Goal: Task Accomplishment & Management: Use online tool/utility

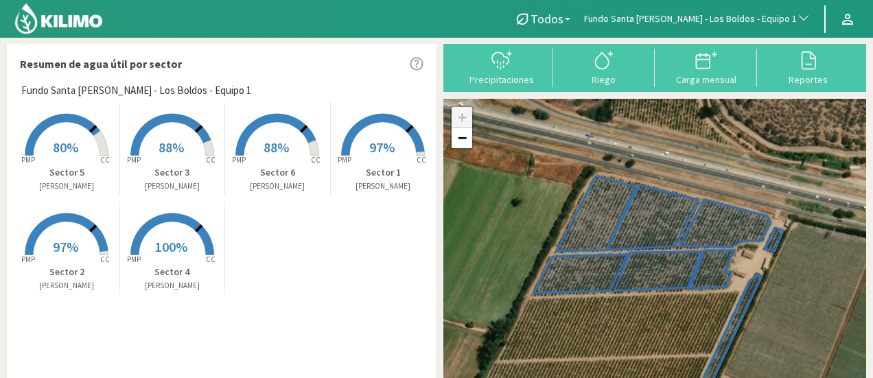
click at [753, 24] on span "Fundo Santa Elena - Los Boldos - Equipo 1" at bounding box center [690, 19] width 213 height 14
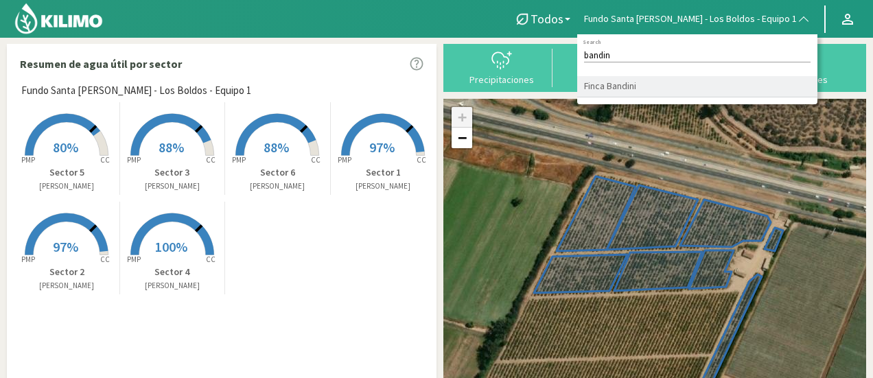
type input "bandin"
click at [669, 89] on li "Finca Bandini" at bounding box center [697, 86] width 240 height 21
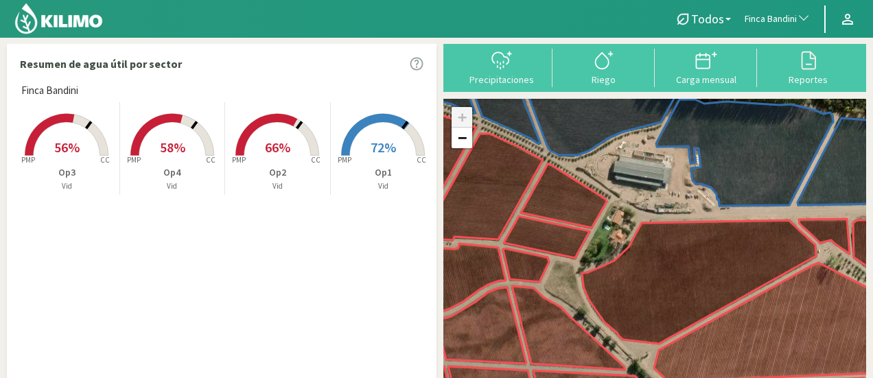
click at [108, 154] on icon at bounding box center [66, 135] width 83 height 42
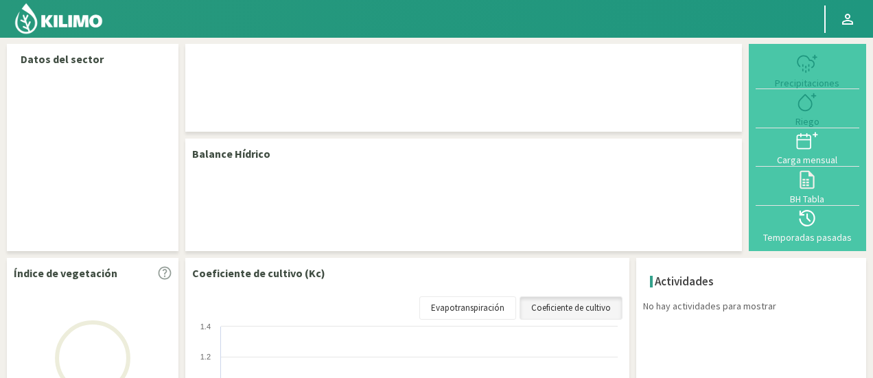
select select "104: Object"
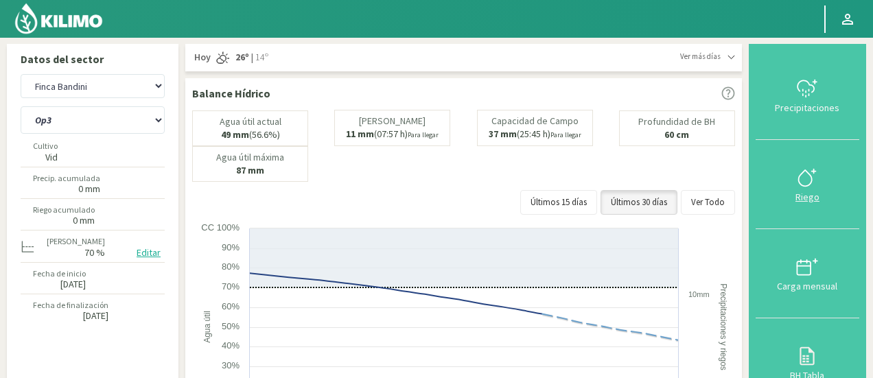
click at [807, 193] on div "Riego" at bounding box center [807, 197] width 95 height 10
click at [49, 120] on select "Op1 Op2 Op3 Op4" at bounding box center [93, 119] width 144 height 27
click at [21, 106] on select "Op1 Op2 Op3 Op4" at bounding box center [93, 119] width 144 height 27
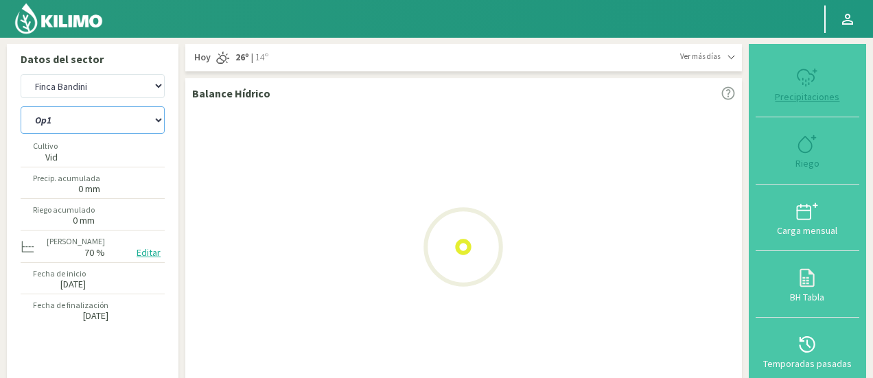
select select "2: Object"
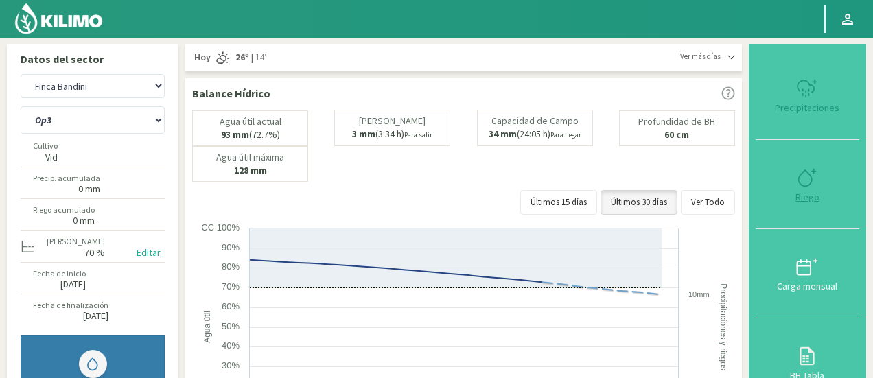
select select "385: Object"
click at [814, 172] on icon at bounding box center [807, 178] width 22 height 22
click at [122, 126] on select "Op1 Op2 Op3 Op4" at bounding box center [93, 119] width 144 height 27
select select "5: Object"
click at [21, 106] on select "Op1 Op2 Op3 Op4" at bounding box center [93, 119] width 144 height 27
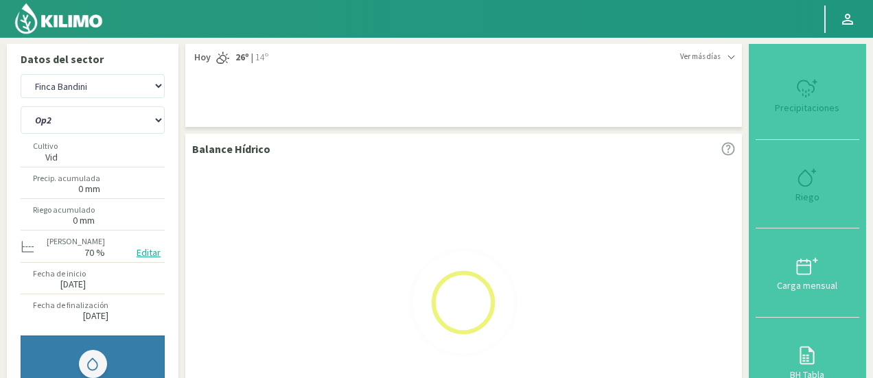
click at [73, 26] on img at bounding box center [59, 18] width 90 height 33
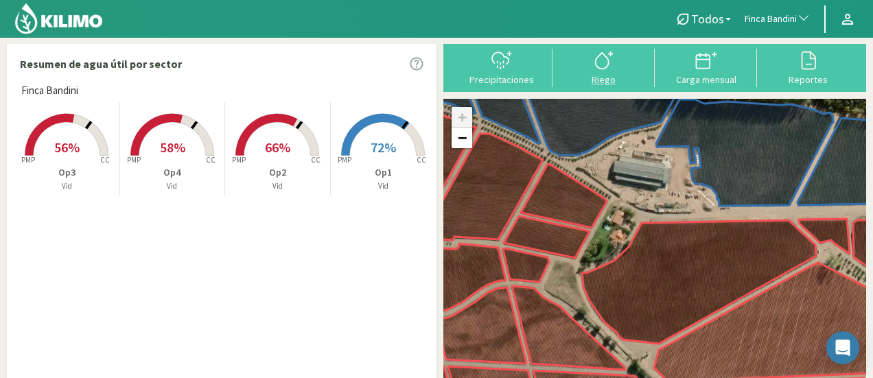
click at [591, 76] on div "Riego" at bounding box center [603, 80] width 94 height 10
select select "104: Object"
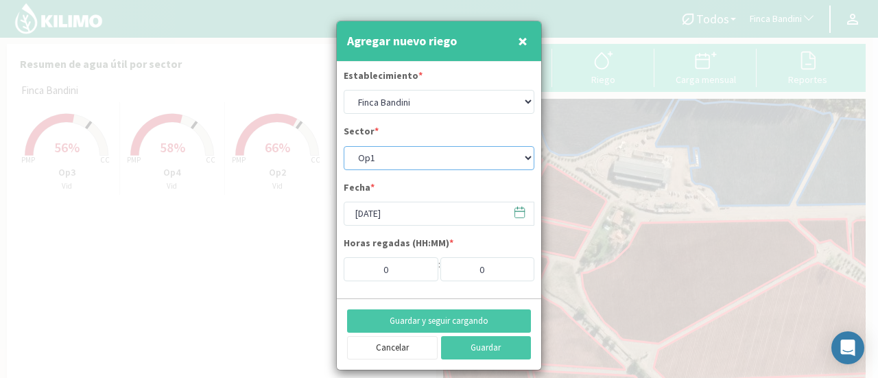
click at [436, 154] on select "Op1 Op2 Op3 Op4" at bounding box center [439, 158] width 191 height 24
click at [344, 146] on select "Op1 Op2 Op3 Op4" at bounding box center [439, 158] width 191 height 24
click at [429, 156] on select "Op1 Op2 Op3 Op4" at bounding box center [439, 158] width 191 height 24
click at [344, 146] on select "Op1 Op2 Op3 Op4" at bounding box center [439, 158] width 191 height 24
click at [441, 160] on select "Op1 Op2 Op3 Op4" at bounding box center [439, 158] width 191 height 24
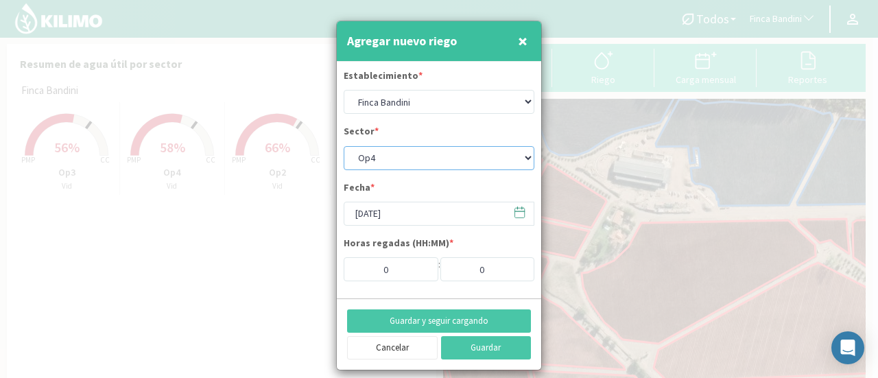
click at [344, 146] on select "Op1 Op2 Op3 Op4" at bounding box center [439, 158] width 191 height 24
click at [523, 34] on span "×" at bounding box center [523, 41] width 10 height 23
select select "10: Object"
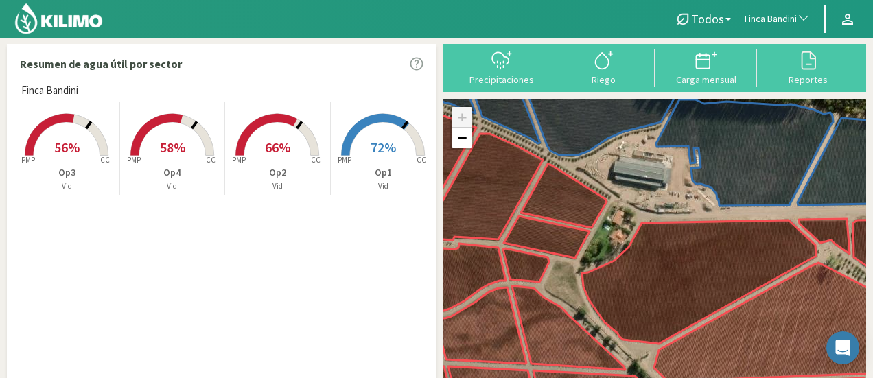
click at [609, 56] on icon at bounding box center [604, 60] width 22 height 22
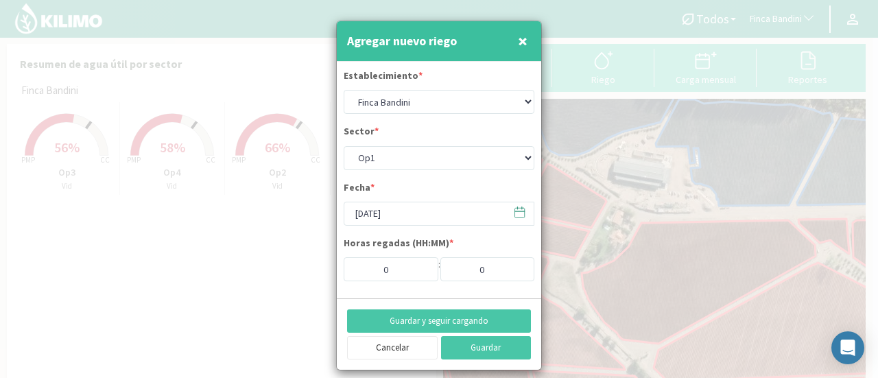
click at [515, 32] on button "×" at bounding box center [523, 40] width 16 height 27
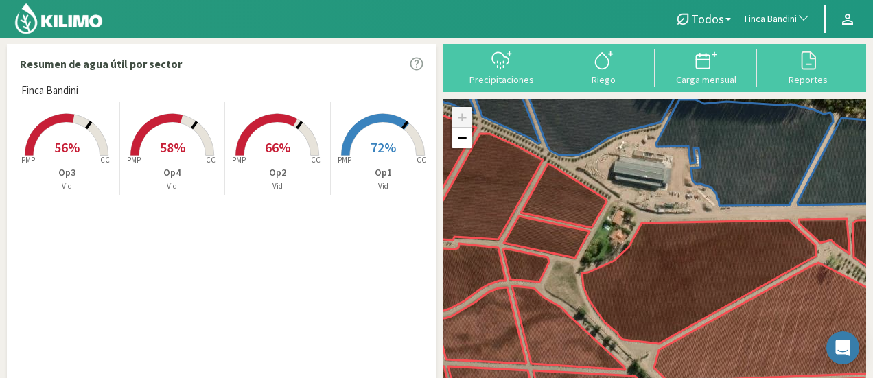
click at [771, 16] on span "Finca Bandini" at bounding box center [770, 19] width 52 height 14
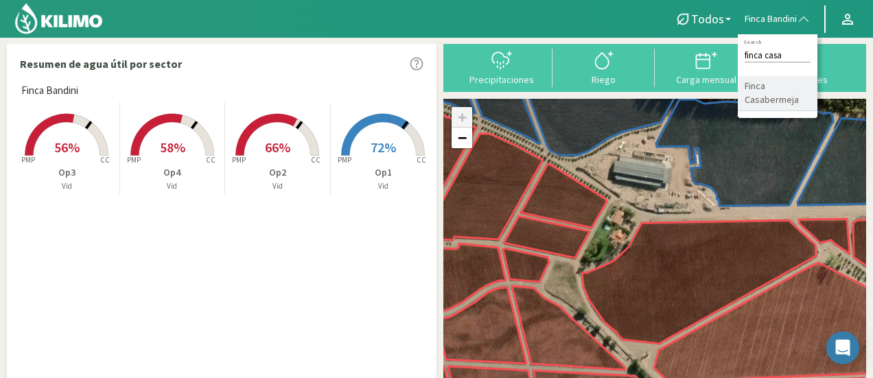
type input "finca casa"
click at [757, 100] on li "Finca Casabermeja" at bounding box center [778, 93] width 80 height 35
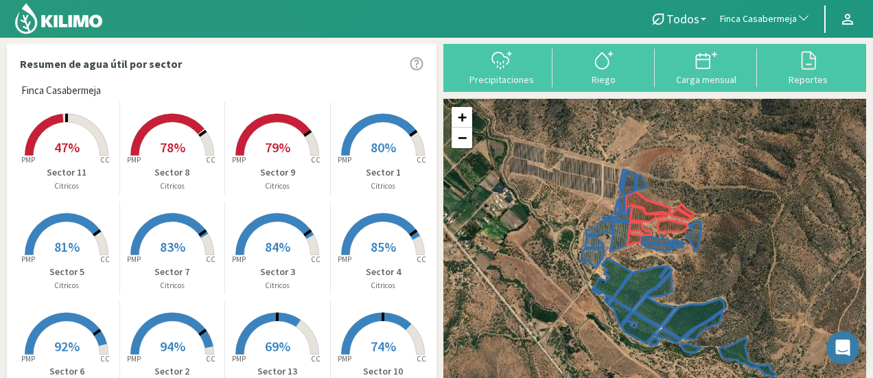
click at [69, 125] on rect at bounding box center [67, 157] width 110 height 110
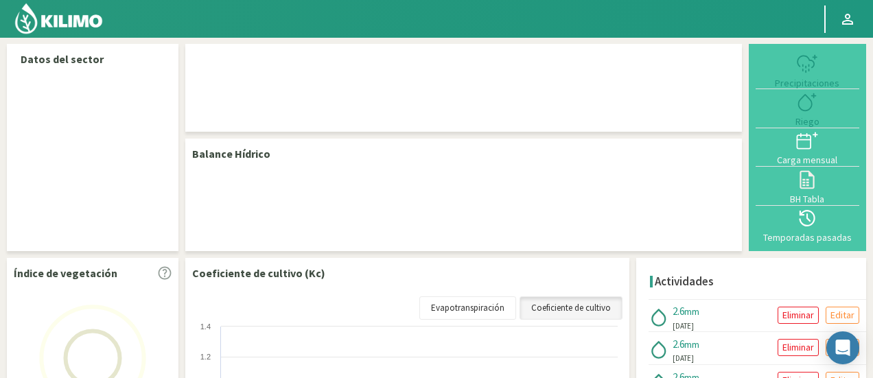
select select "105: Object"
select select "2: Object"
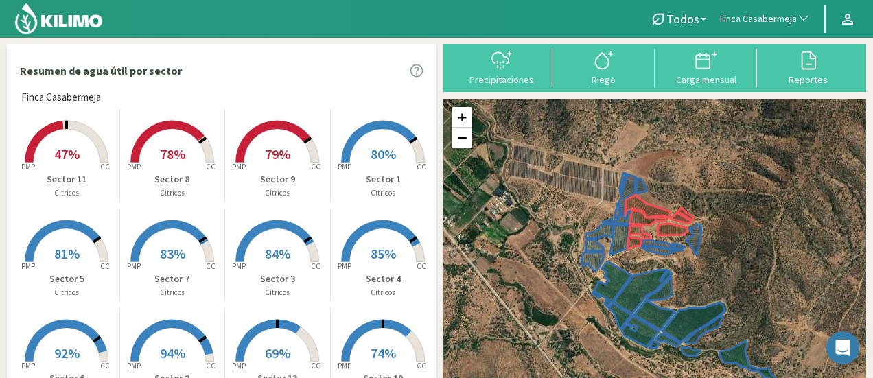
click at [183, 135] on rect at bounding box center [172, 164] width 110 height 110
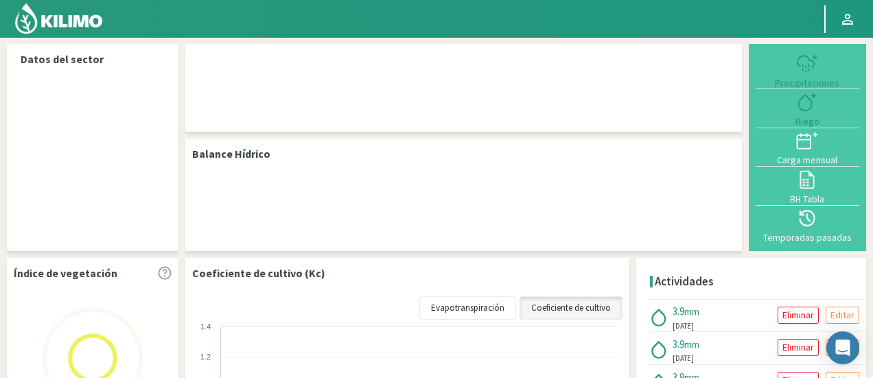
select select "105: Object"
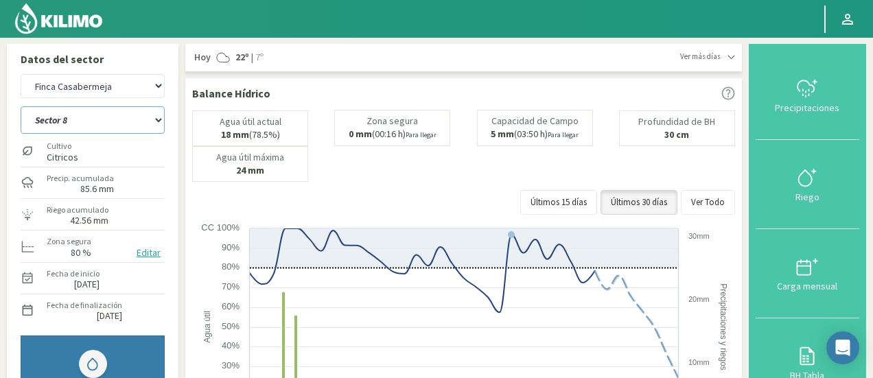
click at [89, 126] on select "Sector 1 Sector 10 Sector 11 Sector 12 Sector 13 Sector 2 Sector 3 Sector 4 Sec…" at bounding box center [93, 119] width 144 height 27
click at [21, 106] on select "Sector 1 Sector 10 Sector 11 Sector 12 Sector 13 Sector 2 Sector 3 Sector 4 Sec…" at bounding box center [93, 119] width 144 height 27
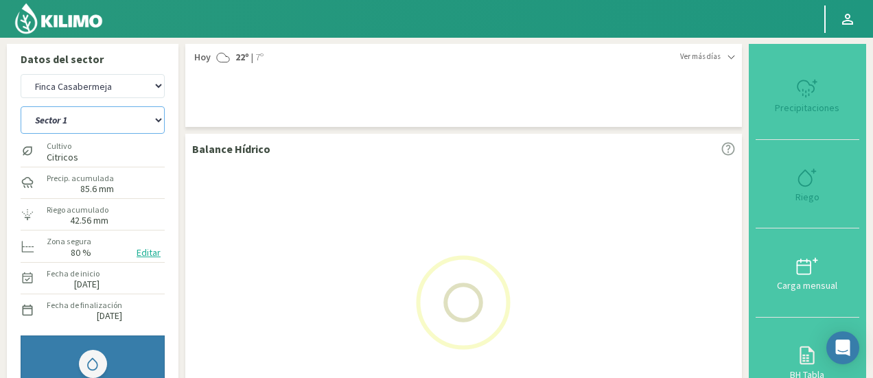
select select "11: Object"
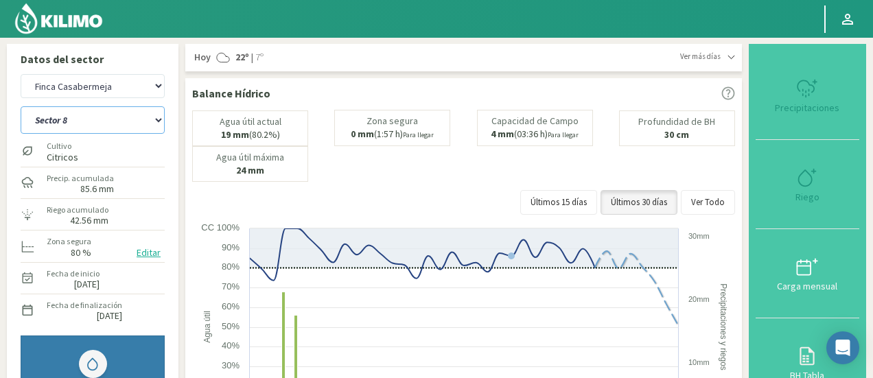
select select "386: Object"
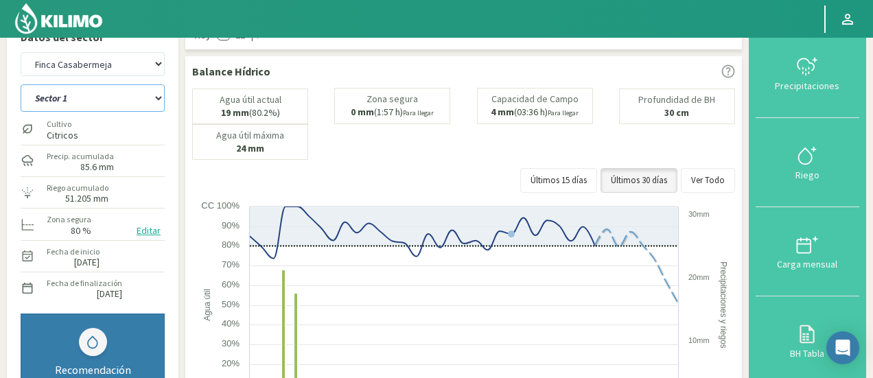
scroll to position [18, 0]
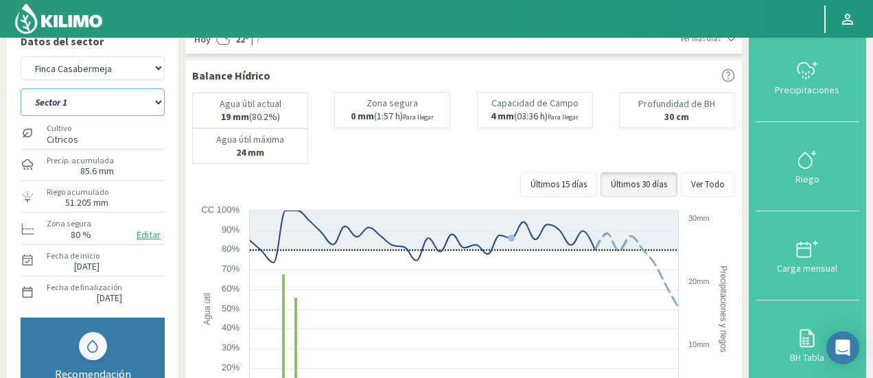
click at [133, 108] on select "Sector 1 Sector 10 Sector 11 Sector 12 Sector 13 Sector 2 Sector 3 Sector 4 Sec…" at bounding box center [93, 102] width 144 height 27
click at [21, 89] on select "Sector 1 Sector 10 Sector 11 Sector 12 Sector 13 Sector 2 Sector 3 Sector 4 Sec…" at bounding box center [93, 102] width 144 height 27
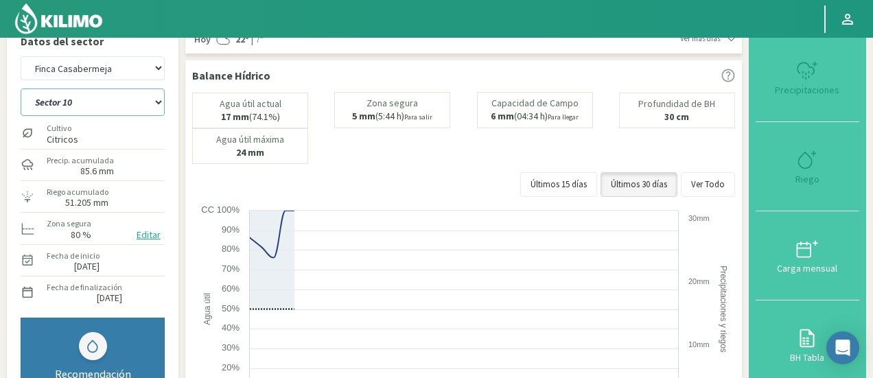
select select "13: Object"
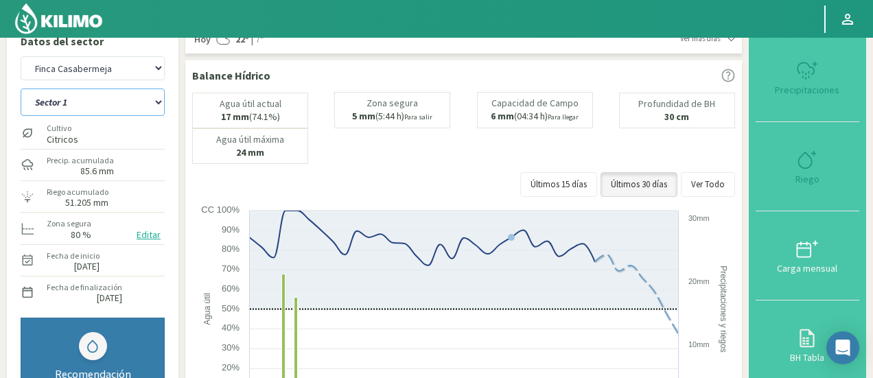
select select "667: Object"
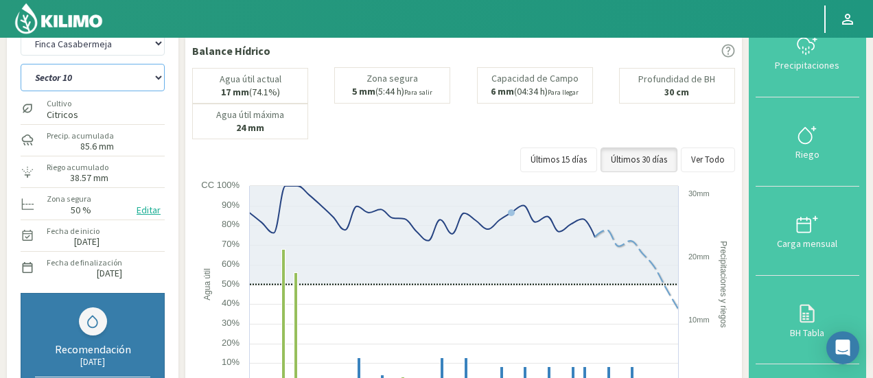
scroll to position [34, 0]
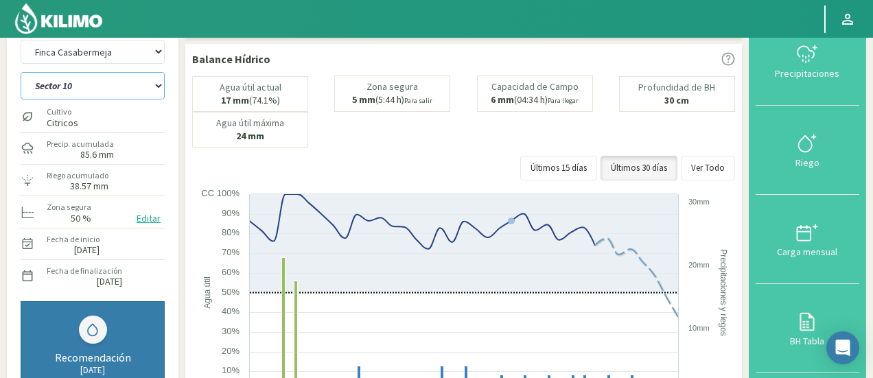
click at [100, 84] on select "Sector 1 Sector 10 Sector 11 Sector 12 Sector 13 Sector 2 Sector 3 Sector 4 Sec…" at bounding box center [93, 85] width 144 height 27
click at [21, 72] on select "Sector 1 Sector 10 Sector 11 Sector 12 Sector 13 Sector 2 Sector 3 Sector 4 Sec…" at bounding box center [93, 85] width 144 height 27
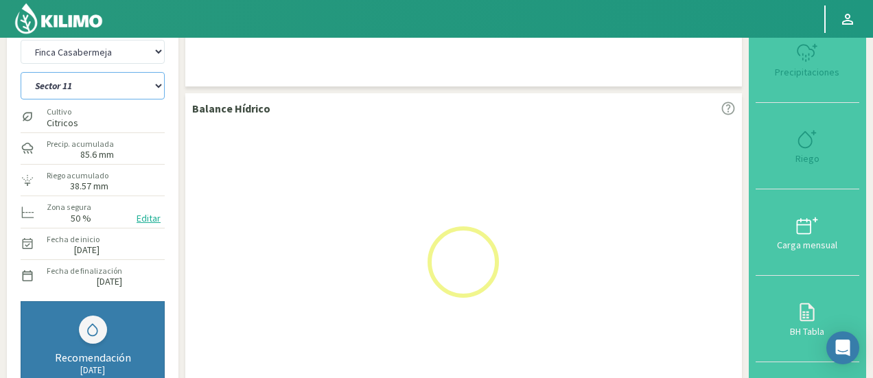
select select "27: Object"
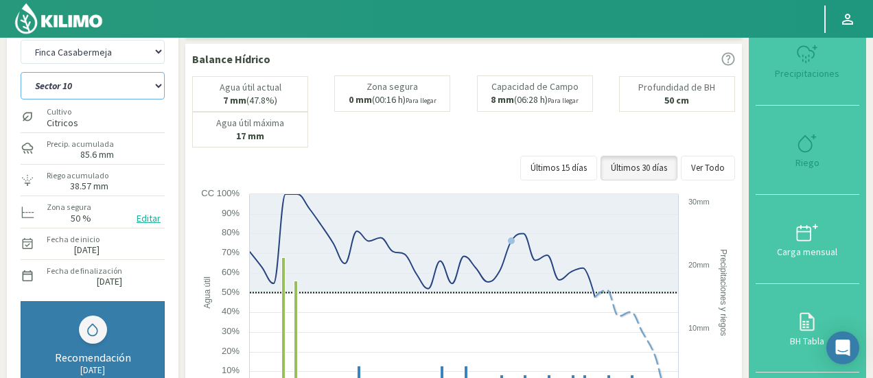
select select "948: Object"
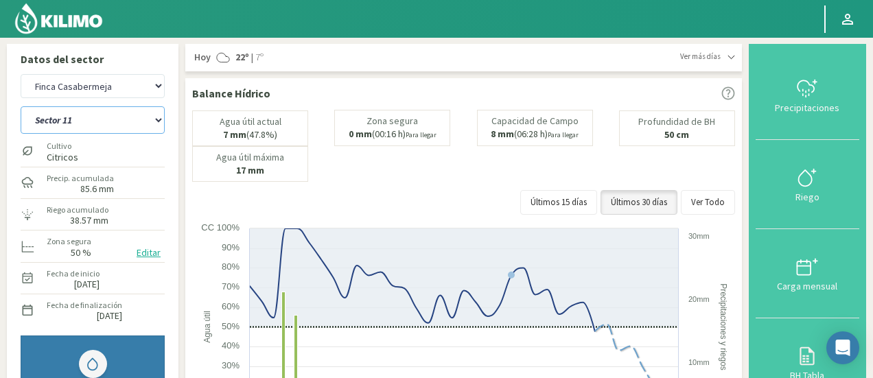
click at [124, 127] on select "Sector 1 Sector 10 Sector 11 Sector 12 Sector 13 Sector 2 Sector 3 Sector 4 Sec…" at bounding box center [93, 119] width 144 height 27
click at [21, 106] on select "Sector 1 Sector 10 Sector 11 Sector 12 Sector 13 Sector 2 Sector 3 Sector 4 Sec…" at bounding box center [93, 119] width 144 height 27
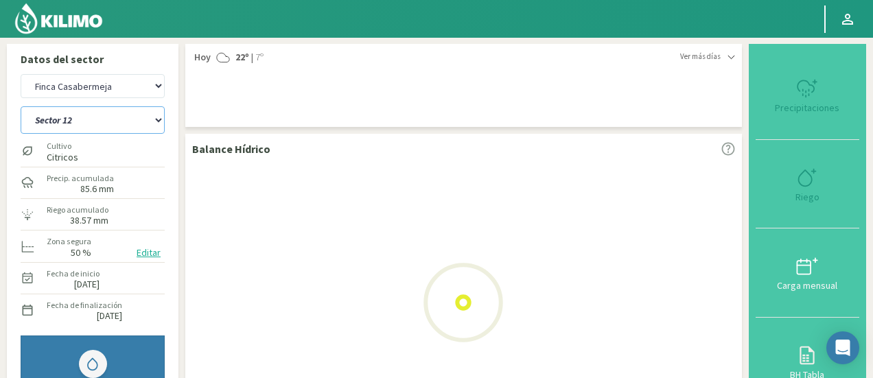
select select "41: Object"
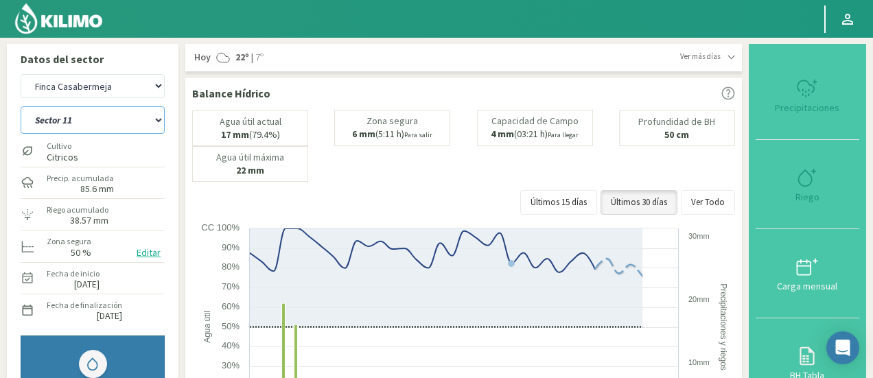
select select "1229: Object"
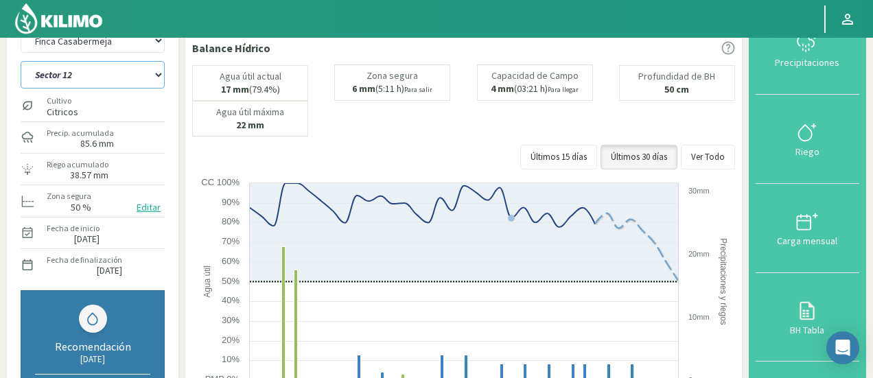
scroll to position [43, 0]
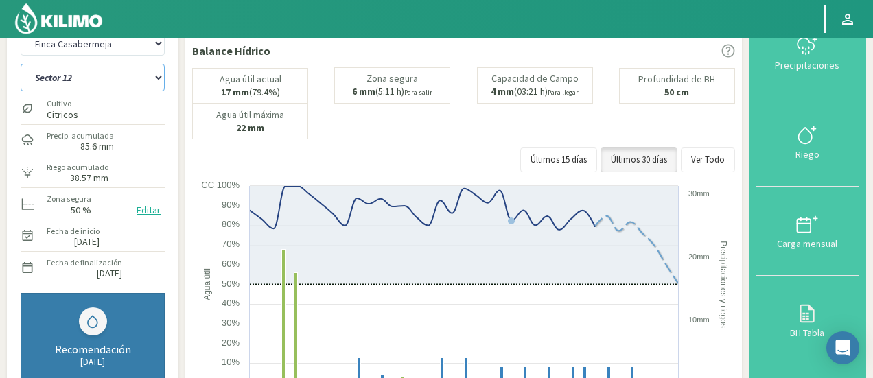
click at [96, 78] on select "Sector 1 Sector 10 Sector 11 Sector 12 Sector 13 Sector 2 Sector 3 Sector 4 Sec…" at bounding box center [93, 77] width 144 height 27
click at [21, 64] on select "Sector 1 Sector 10 Sector 11 Sector 12 Sector 13 Sector 2 Sector 3 Sector 4 Sec…" at bounding box center [93, 77] width 144 height 27
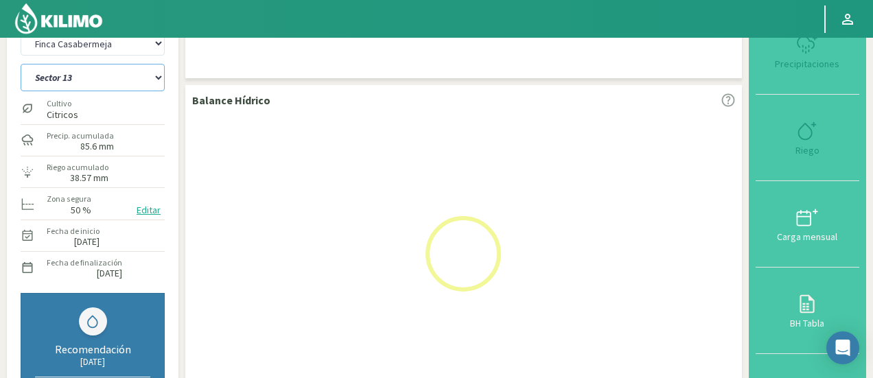
select select "55: Object"
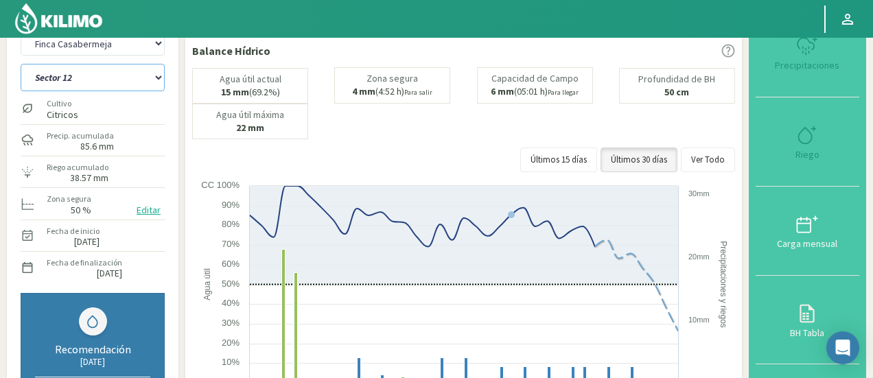
select select "1510: Object"
click at [121, 85] on select "Sector 1 Sector 10 Sector 11 Sector 12 Sector 13 Sector 2 Sector 3 Sector 4 Sec…" at bounding box center [93, 77] width 144 height 27
click at [21, 64] on select "Sector 1 Sector 10 Sector 11 Sector 12 Sector 13 Sector 2 Sector 3 Sector 4 Sec…" at bounding box center [93, 77] width 144 height 27
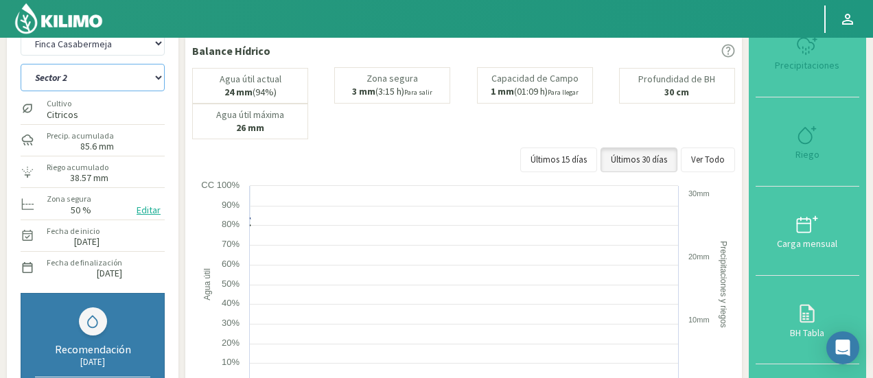
select select "69: Object"
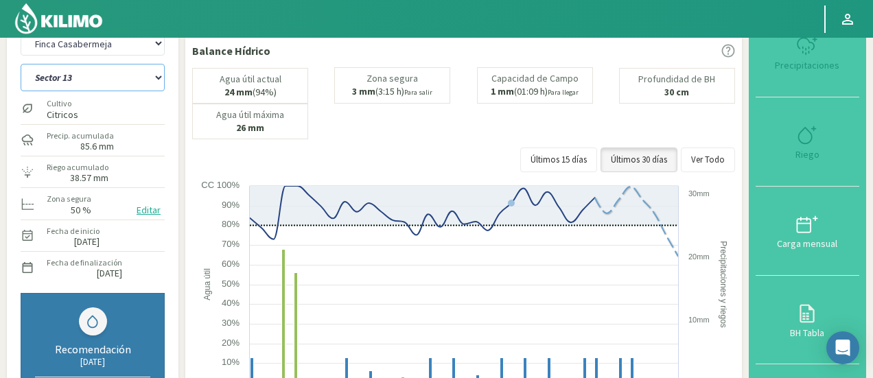
select select "1791: Object"
click at [67, 74] on select "Sector 1 Sector 10 Sector 11 Sector 12 Sector 13 Sector 2 Sector 3 Sector 4 Sec…" at bounding box center [93, 77] width 144 height 27
click at [21, 64] on select "Sector 1 Sector 10 Sector 11 Sector 12 Sector 13 Sector 2 Sector 3 Sector 4 Sec…" at bounding box center [93, 77] width 144 height 27
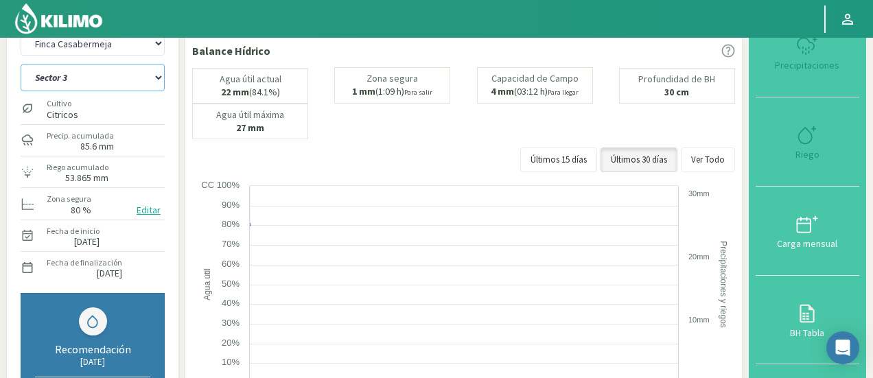
select select "83: Object"
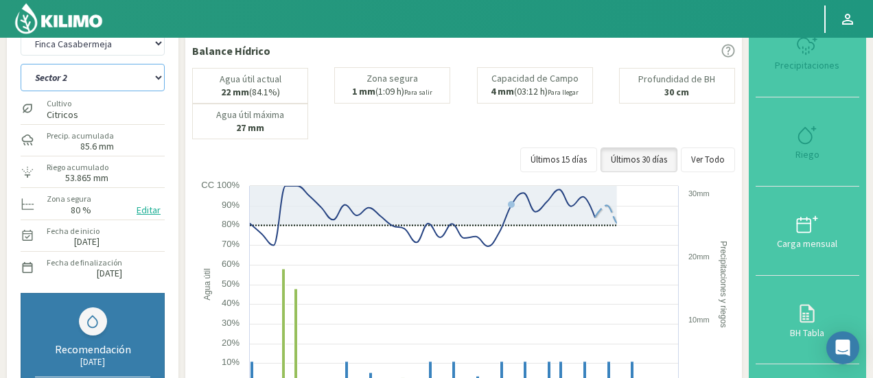
select select "2072: Object"
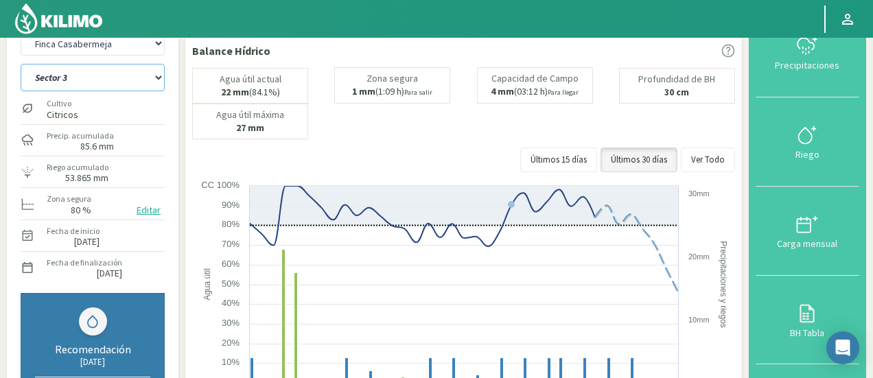
click at [102, 87] on select "Sector 1 Sector 10 Sector 11 Sector 12 Sector 13 Sector 2 Sector 3 Sector 4 Sec…" at bounding box center [93, 77] width 144 height 27
click at [21, 64] on select "Sector 1 Sector 10 Sector 11 Sector 12 Sector 13 Sector 2 Sector 3 Sector 4 Sec…" at bounding box center [93, 77] width 144 height 27
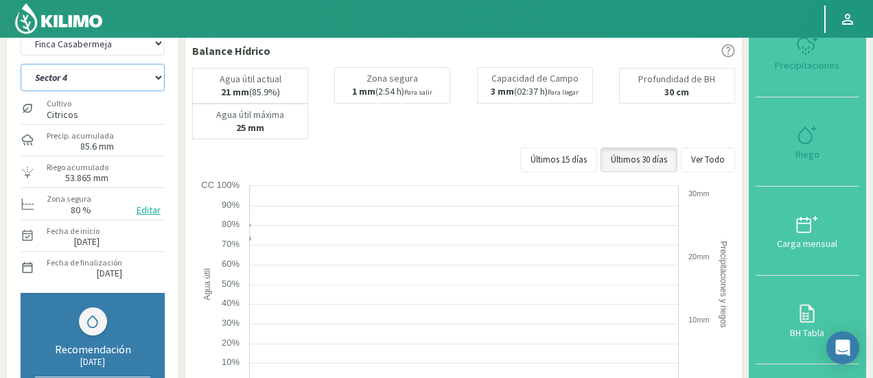
select select "97: Object"
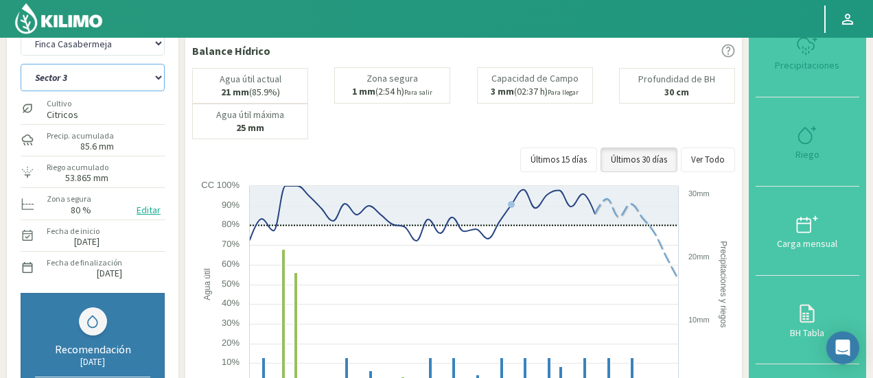
select select "2353: Object"
click at [134, 84] on select "Sector 1 Sector 10 Sector 11 Sector 12 Sector 13 Sector 2 Sector 3 Sector 4 Sec…" at bounding box center [93, 77] width 144 height 27
click at [21, 64] on select "Sector 1 Sector 10 Sector 11 Sector 12 Sector 13 Sector 2 Sector 3 Sector 4 Sec…" at bounding box center [93, 77] width 144 height 27
click at [113, 84] on select "Sector 1 Sector 10 Sector 11 Sector 12 Sector 13 Sector 2 Sector 3 Sector 4 Sec…" at bounding box center [93, 77] width 144 height 27
click at [21, 64] on select "Sector 1 Sector 10 Sector 11 Sector 12 Sector 13 Sector 2 Sector 3 Sector 4 Sec…" at bounding box center [93, 77] width 144 height 27
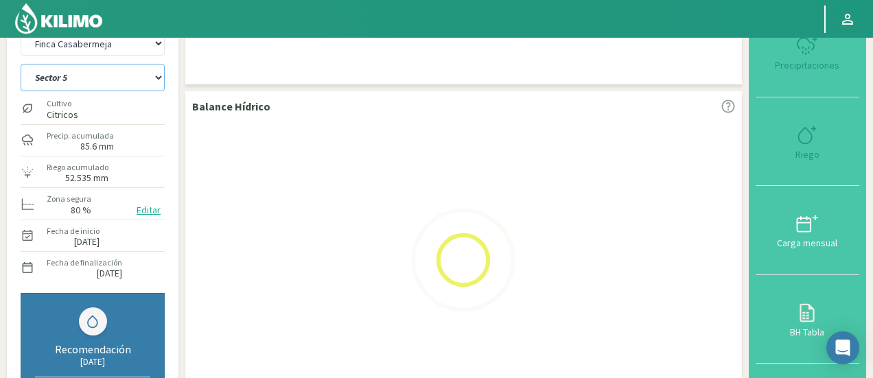
select select "111: Object"
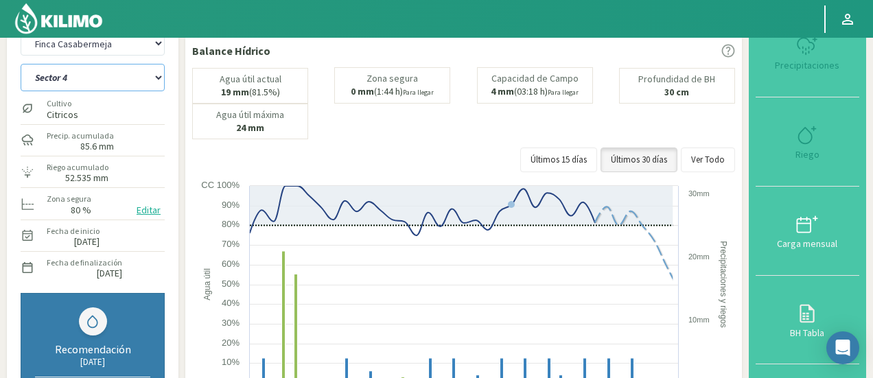
select select "2634: Object"
click at [132, 83] on select "Sector 1 Sector 10 Sector 11 Sector 12 Sector 13 Sector 2 Sector 3 Sector 4 Sec…" at bounding box center [93, 77] width 144 height 27
click at [21, 64] on select "Sector 1 Sector 10 Sector 11 Sector 12 Sector 13 Sector 2 Sector 3 Sector 4 Sec…" at bounding box center [93, 77] width 144 height 27
click at [126, 78] on select "Sector 1 Sector 10 Sector 11 Sector 12 Sector 13 Sector 2 Sector 3 Sector 4 Sec…" at bounding box center [93, 77] width 144 height 27
click at [21, 64] on select "Sector 1 Sector 10 Sector 11 Sector 12 Sector 13 Sector 2 Sector 3 Sector 4 Sec…" at bounding box center [93, 77] width 144 height 27
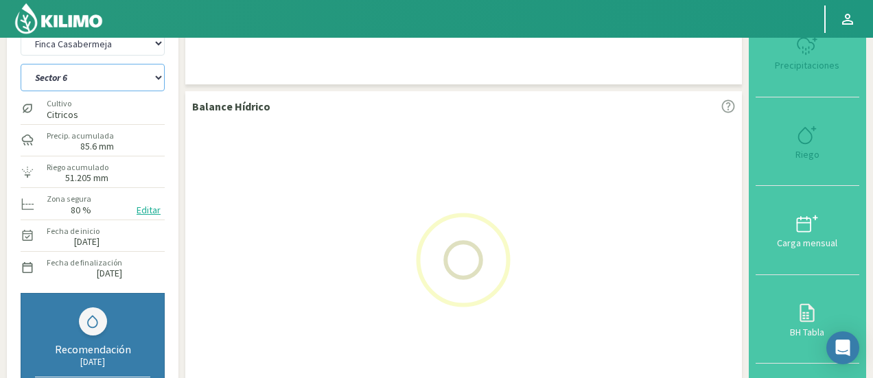
select select "125: Object"
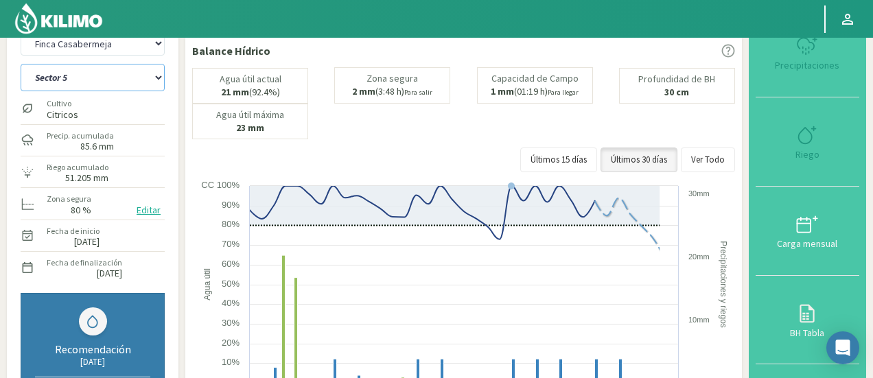
select select "2915: Object"
click at [119, 78] on select "Sector 1 Sector 10 Sector 11 Sector 12 Sector 13 Sector 2 Sector 3 Sector 4 Sec…" at bounding box center [93, 77] width 144 height 27
click at [21, 64] on select "Sector 1 Sector 10 Sector 11 Sector 12 Sector 13 Sector 2 Sector 3 Sector 4 Sec…" at bounding box center [93, 77] width 144 height 27
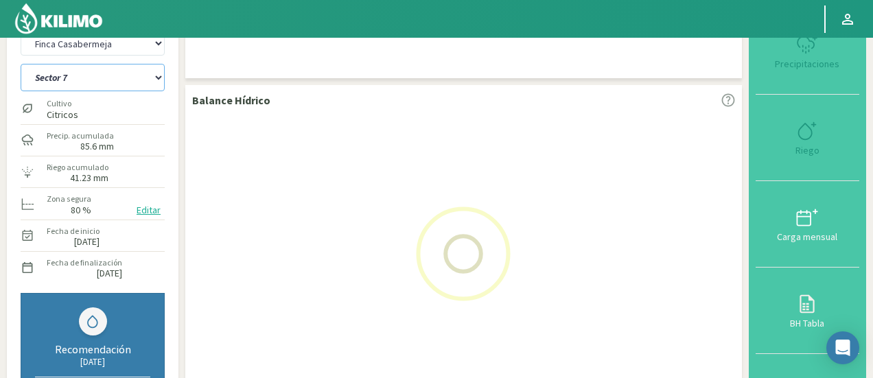
select select "139: Object"
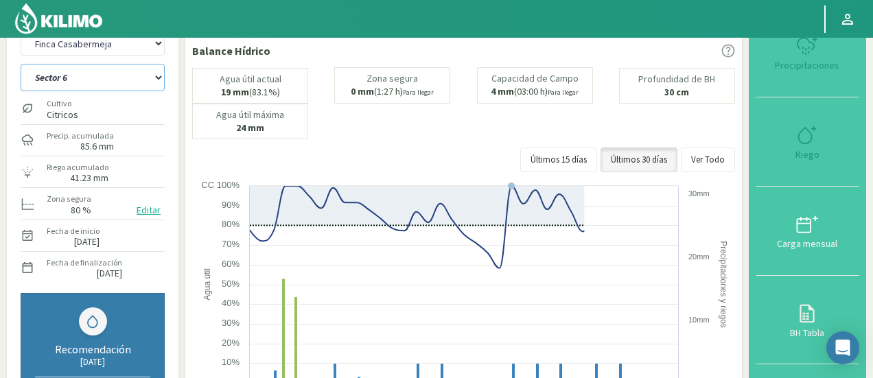
select select "3196: Object"
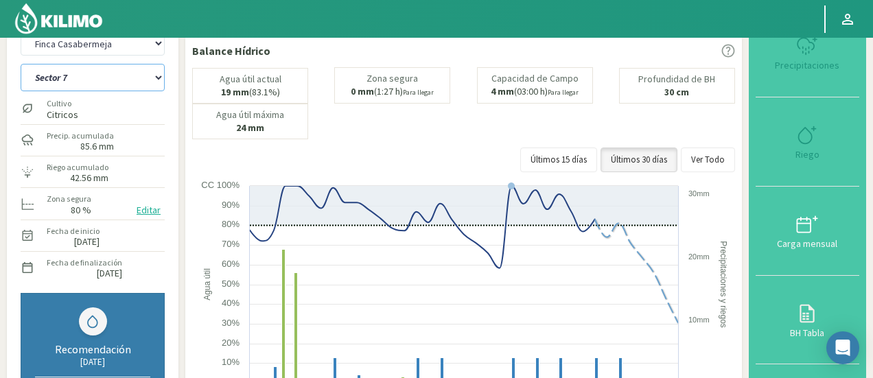
click at [103, 78] on select "Sector 1 Sector 10 Sector 11 Sector 12 Sector 13 Sector 2 Sector 3 Sector 4 Sec…" at bounding box center [93, 77] width 144 height 27
click at [21, 64] on select "Sector 1 Sector 10 Sector 11 Sector 12 Sector 13 Sector 2 Sector 3 Sector 4 Sec…" at bounding box center [93, 77] width 144 height 27
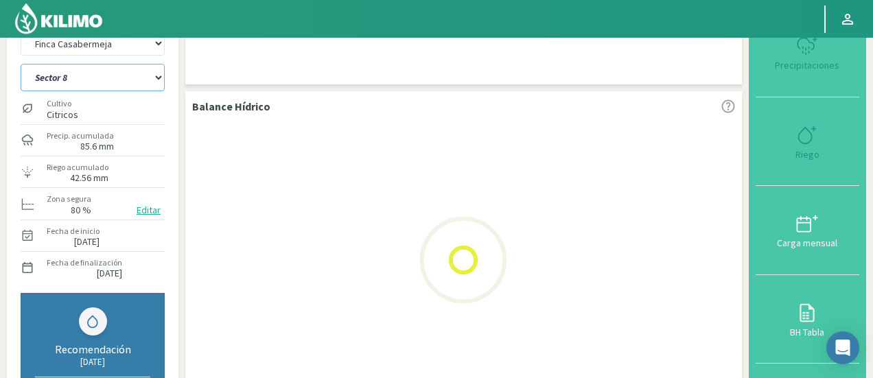
select select "153: Object"
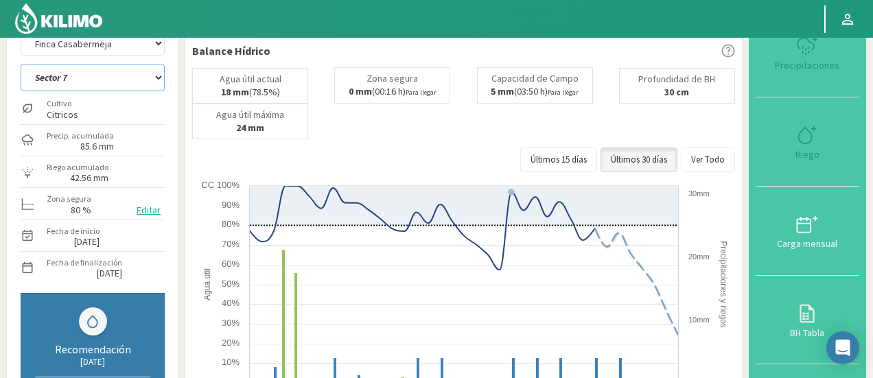
select select "3477: Object"
click at [128, 78] on select "Sector 1 Sector 10 Sector 11 Sector 12 Sector 13 Sector 2 Sector 3 Sector 4 Sec…" at bounding box center [93, 77] width 144 height 27
click at [21, 64] on select "Sector 1 Sector 10 Sector 11 Sector 12 Sector 13 Sector 2 Sector 3 Sector 4 Sec…" at bounding box center [93, 77] width 144 height 27
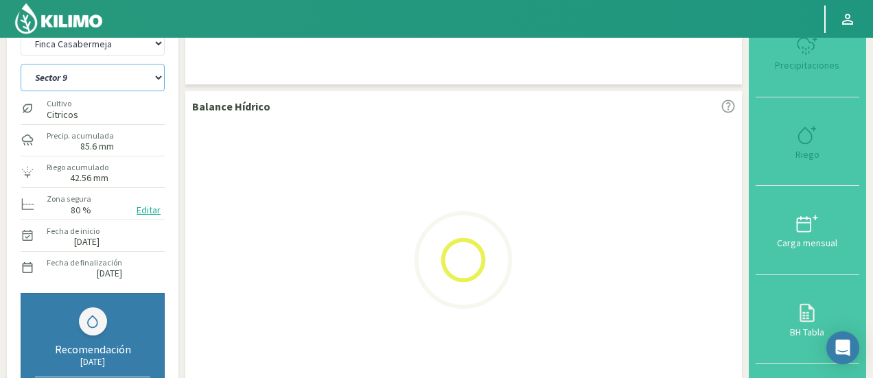
select select "167: Object"
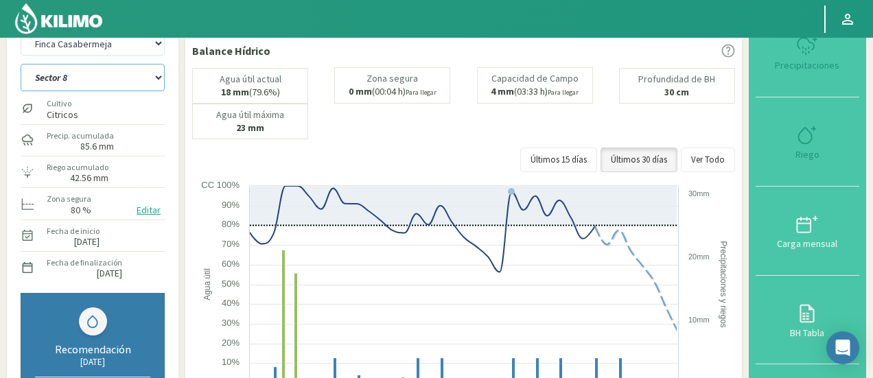
select select "3758: Object"
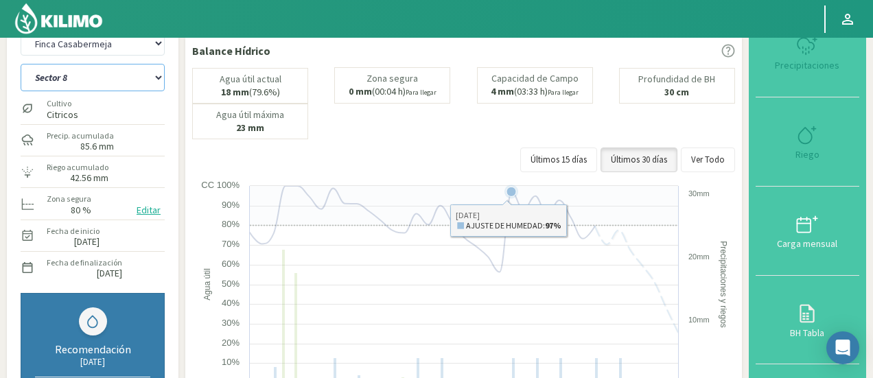
select select "181: Object"
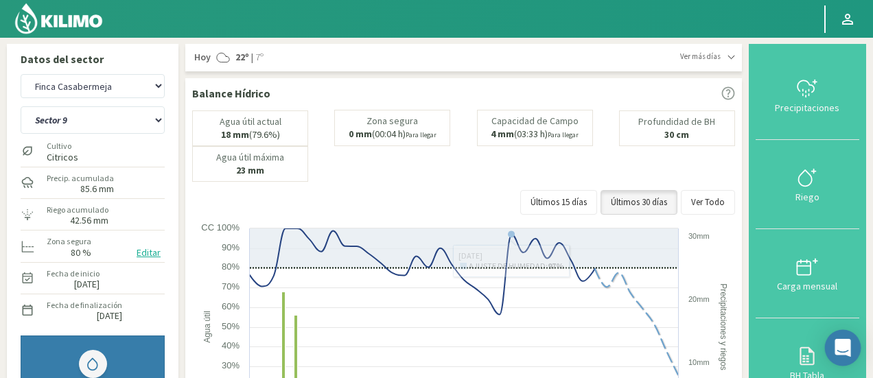
click at [856, 360] on div "Open Intercom Messenger" at bounding box center [843, 348] width 36 height 36
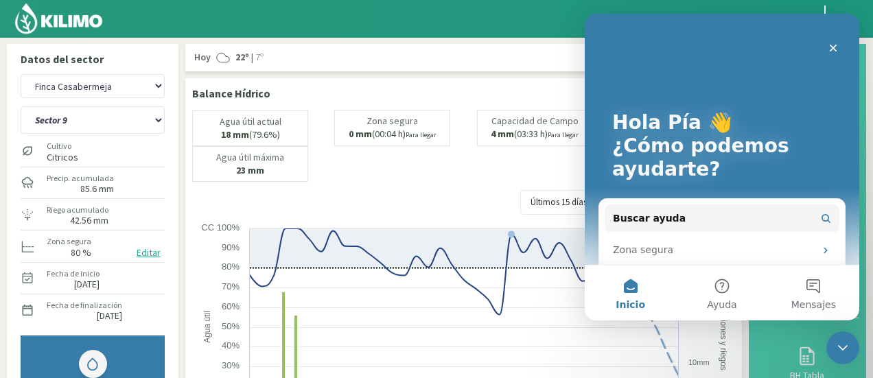
scroll to position [36, 0]
